Goal: Task Accomplishment & Management: Manage account settings

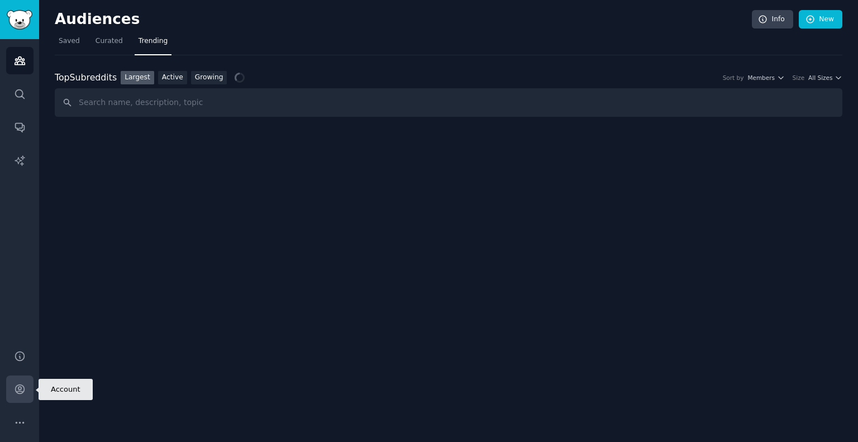
click at [15, 390] on icon "Sidebar" at bounding box center [19, 389] width 9 height 9
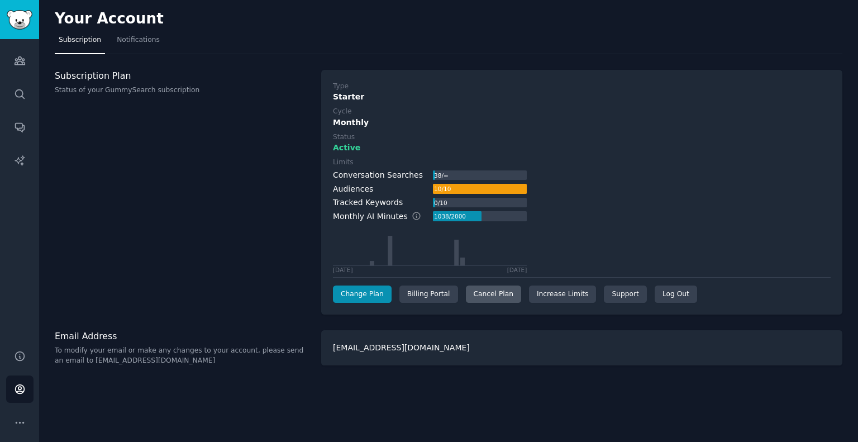
click at [499, 299] on div "Cancel Plan" at bounding box center [493, 294] width 55 height 18
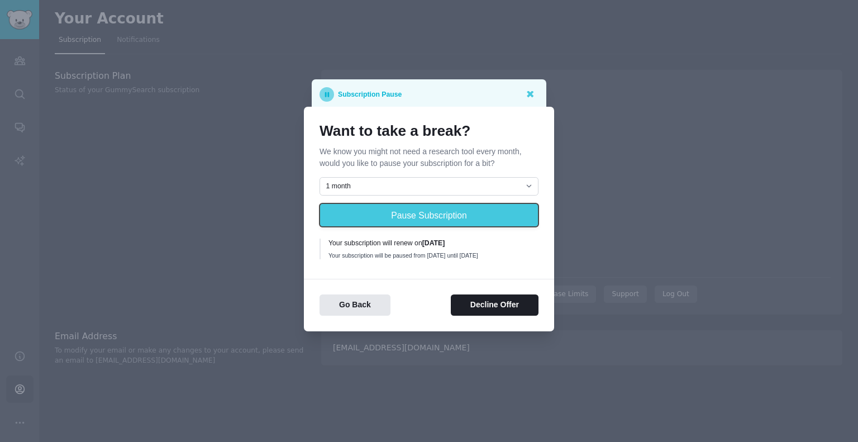
click at [396, 209] on button "Pause Subscription" at bounding box center [428, 214] width 219 height 23
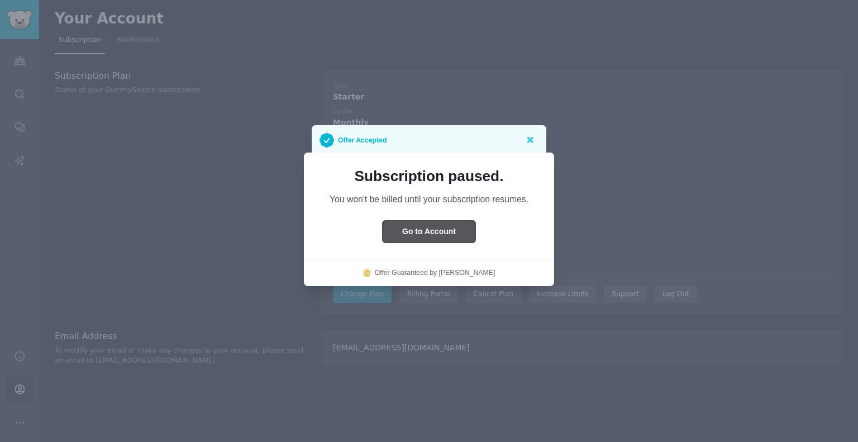
click at [424, 236] on button "Go to Account" at bounding box center [429, 232] width 93 height 22
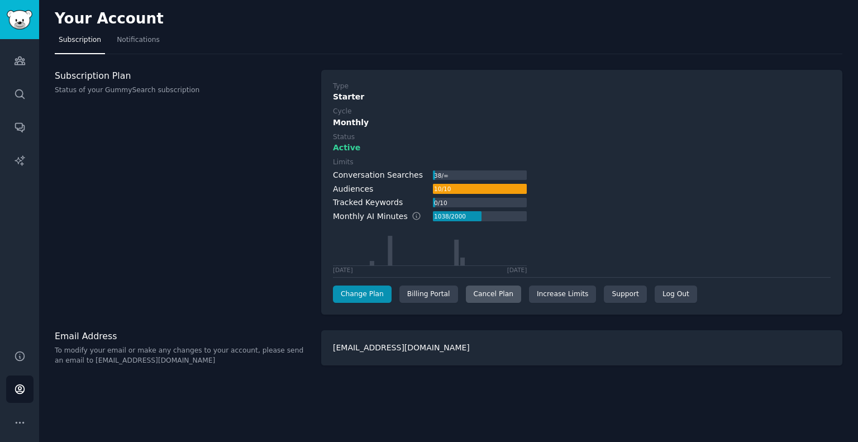
click at [478, 297] on div "Cancel Plan" at bounding box center [493, 294] width 55 height 18
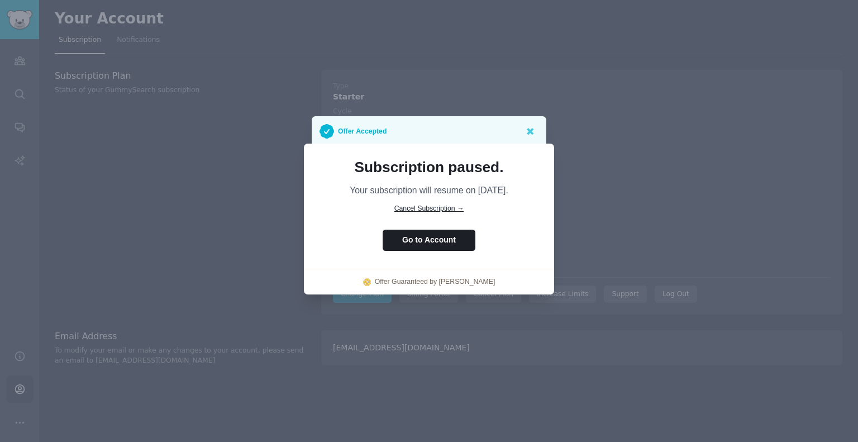
click at [431, 201] on div "Subscription paused. Your subscription will resume on [DATE]. Cancel Subscripti…" at bounding box center [428, 186] width 219 height 55
click at [431, 206] on span "Cancel Subscription →" at bounding box center [429, 208] width 70 height 8
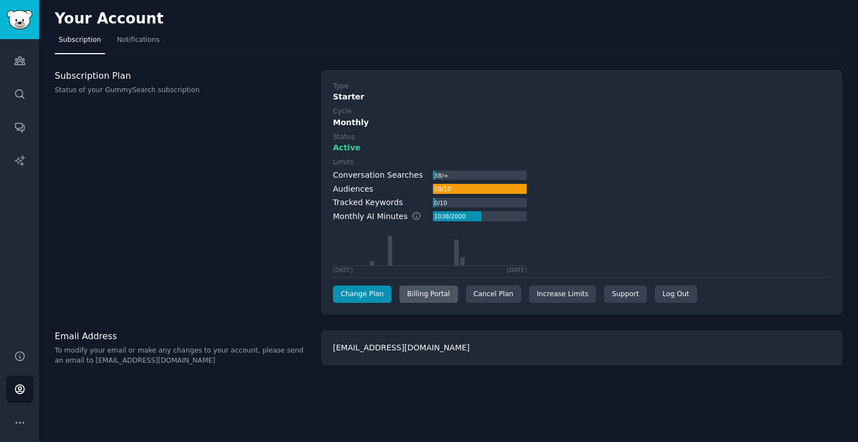
click at [423, 293] on div "Billing Portal" at bounding box center [428, 294] width 59 height 18
click at [28, 15] on img "Sidebar" at bounding box center [20, 20] width 26 height 20
